Goal: Transaction & Acquisition: Purchase product/service

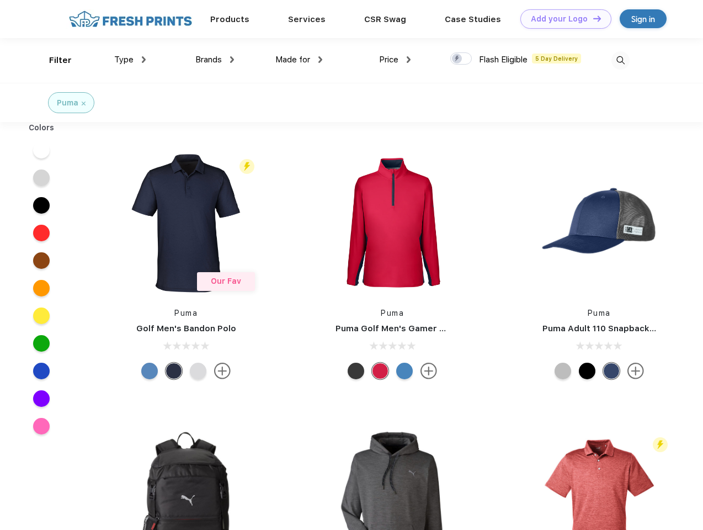
click at [562, 19] on link "Add your Logo Design Tool" at bounding box center [565, 18] width 91 height 19
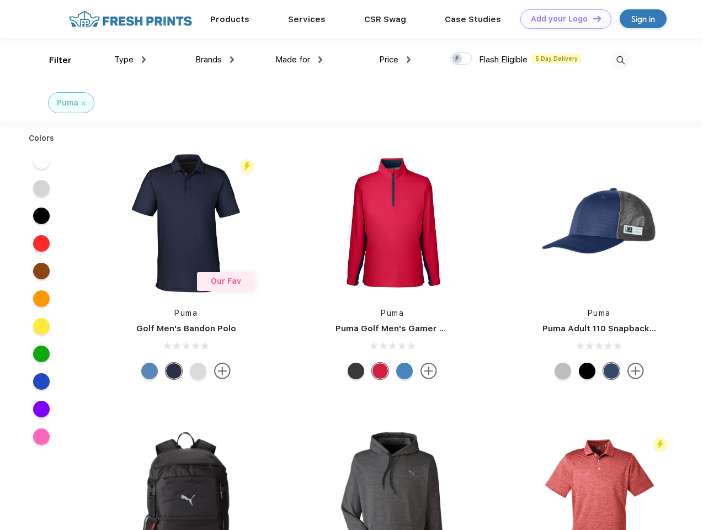
click at [0, 0] on div "Design Tool" at bounding box center [0, 0] width 0 height 0
click at [592, 18] on link "Add your Logo Design Tool" at bounding box center [565, 18] width 91 height 19
click at [53, 60] on div "Filter" at bounding box center [60, 60] width 23 height 13
click at [130, 60] on span "Type" at bounding box center [123, 60] width 19 height 10
click at [215, 60] on span "Brands" at bounding box center [208, 60] width 26 height 10
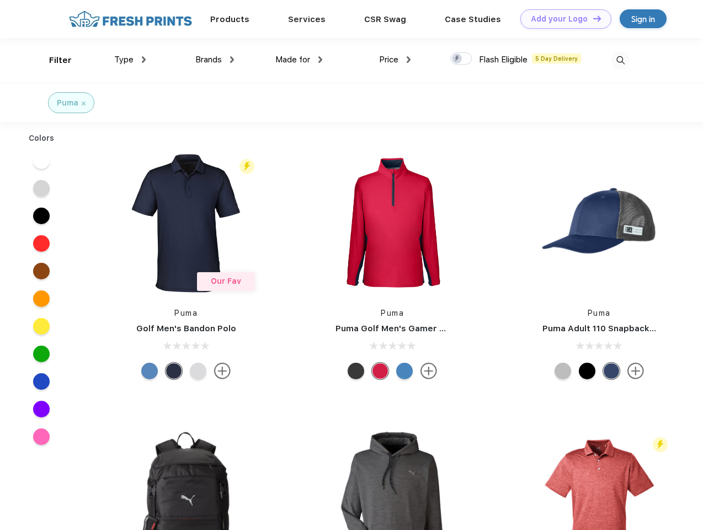
click at [299, 60] on span "Made for" at bounding box center [292, 60] width 35 height 10
click at [395, 60] on span "Price" at bounding box center [388, 60] width 19 height 10
click at [461, 59] on div at bounding box center [461, 58] width 22 height 12
click at [457, 59] on input "checkbox" at bounding box center [453, 55] width 7 height 7
click at [620, 60] on img at bounding box center [620, 60] width 18 height 18
